Goal: Obtain resource: Download file/media

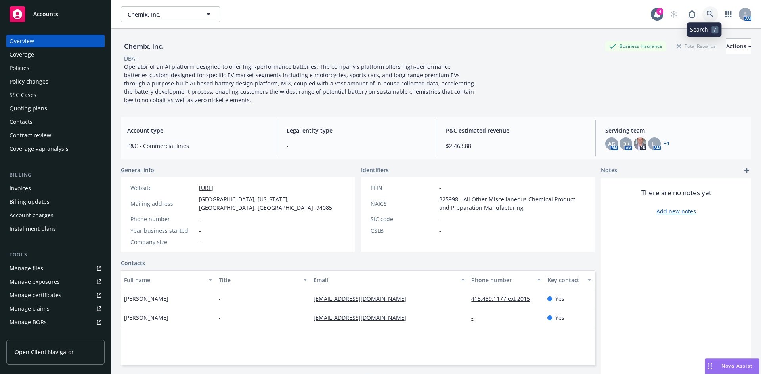
click at [702, 13] on link at bounding box center [710, 14] width 16 height 16
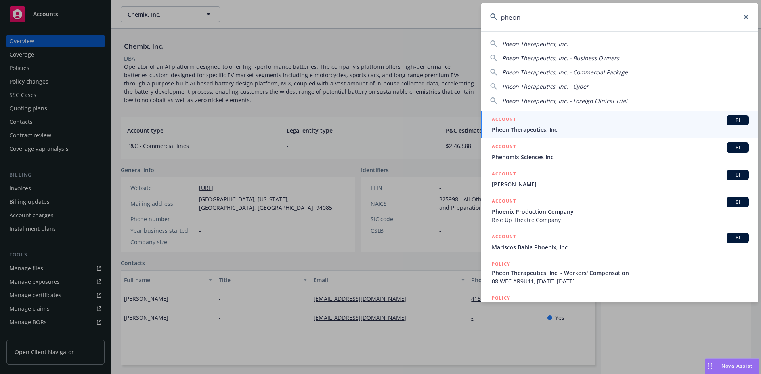
type input "pheon"
click at [604, 123] on div "ACCOUNT BI" at bounding box center [620, 120] width 257 height 10
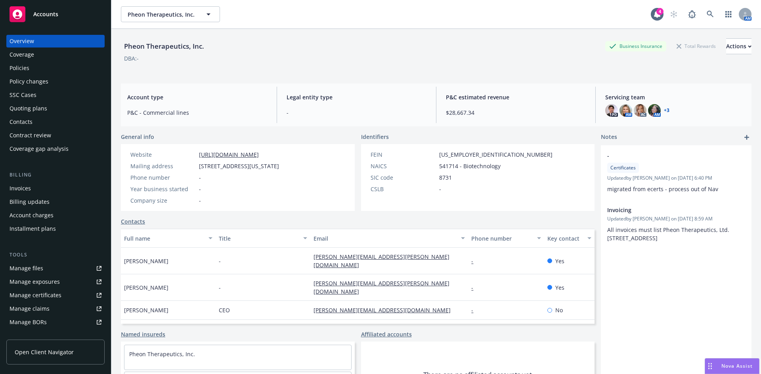
click at [17, 69] on div "Policies" at bounding box center [20, 68] width 20 height 13
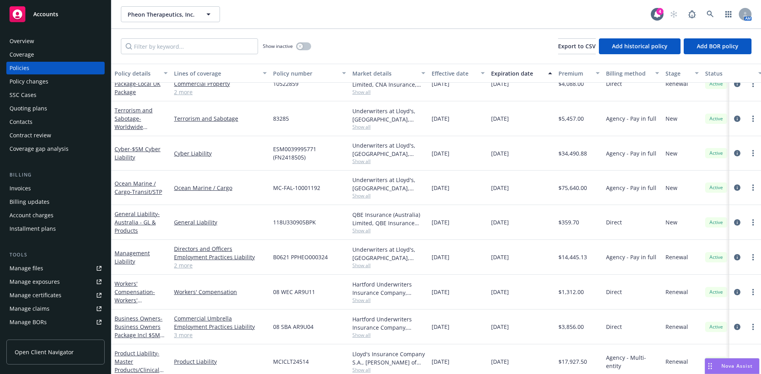
scroll to position [13, 0]
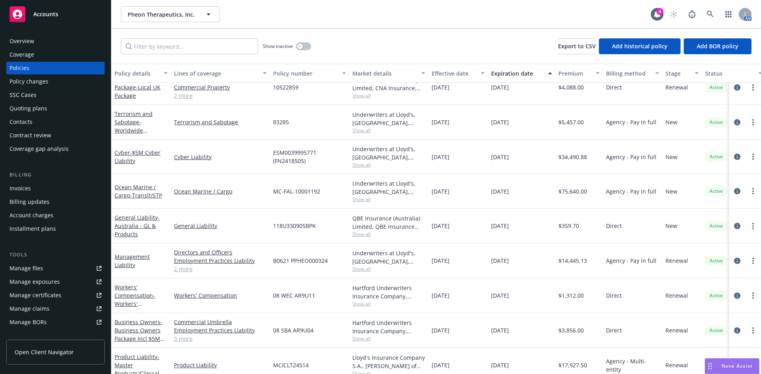
click at [188, 270] on link "2 more" at bounding box center [220, 269] width 93 height 8
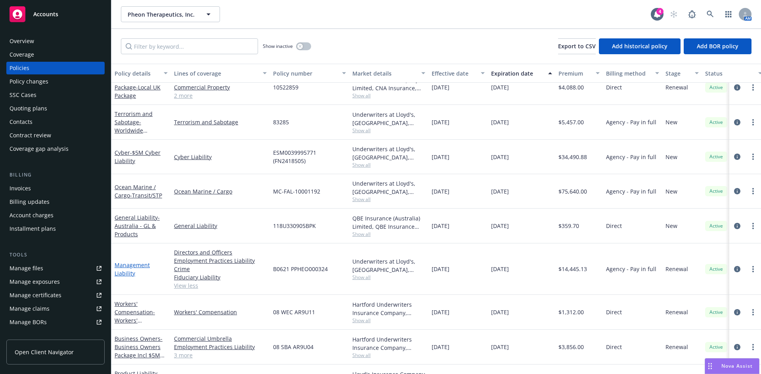
click at [129, 266] on link "Management Liability" at bounding box center [132, 270] width 35 height 16
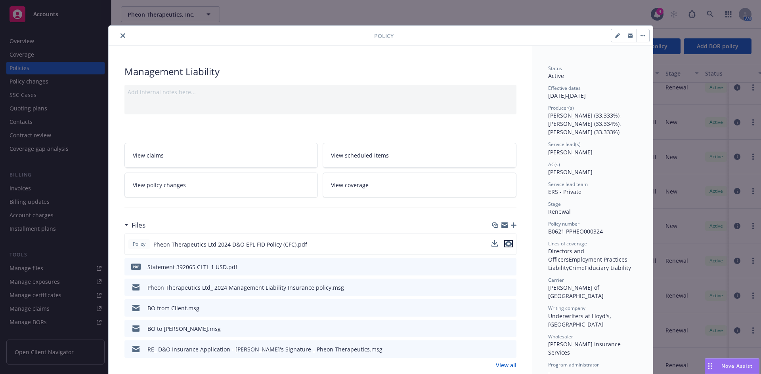
click at [505, 244] on icon "preview file" at bounding box center [508, 244] width 7 height 6
click at [120, 38] on icon "close" at bounding box center [122, 35] width 5 height 5
